Goal: Check status: Check status

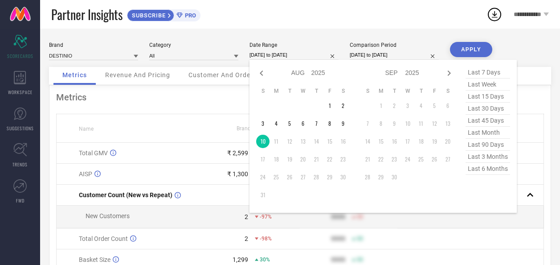
select select "7"
select select "2025"
select select "8"
select select "2025"
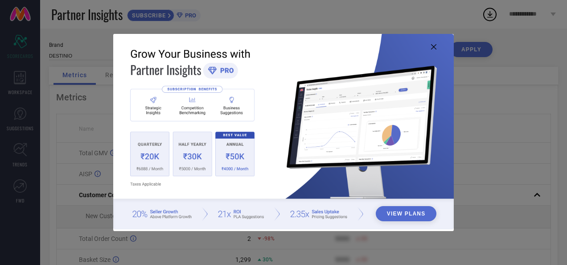
click at [433, 48] on icon at bounding box center [433, 46] width 5 height 5
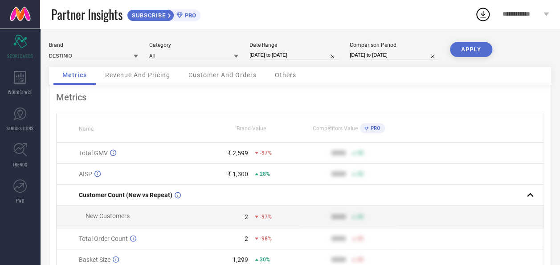
select select "7"
select select "2025"
select select "8"
select select "2025"
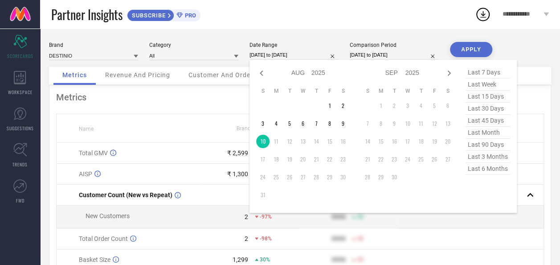
click at [259, 56] on input "[DATE] to [DATE]" at bounding box center [294, 54] width 89 height 9
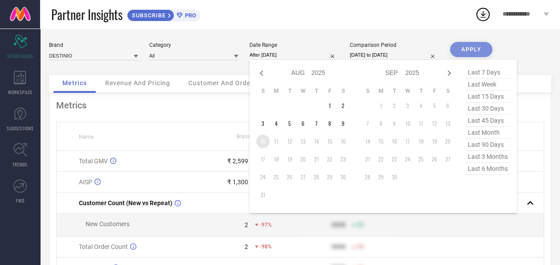
click at [263, 144] on td "10" at bounding box center [262, 141] width 13 height 13
type input "[DATE] to [DATE]"
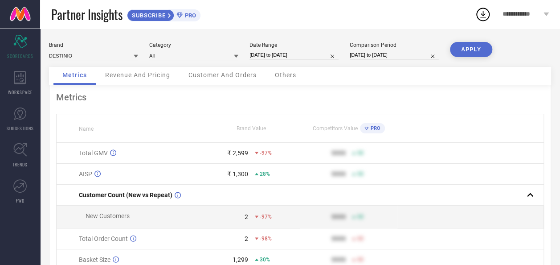
click at [484, 48] on button "APPLY" at bounding box center [471, 49] width 42 height 15
